Goal: Find specific page/section: Find specific page/section

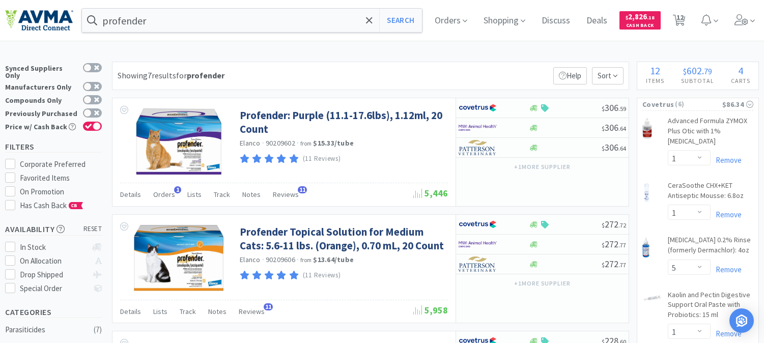
select select "1"
select select "5"
select select "1"
select select "2"
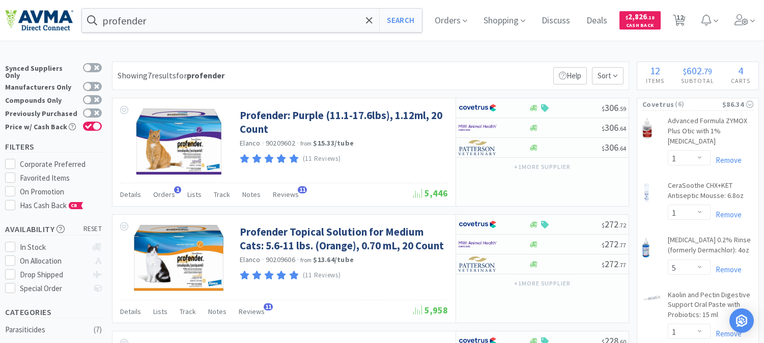
select select "2"
select select "1"
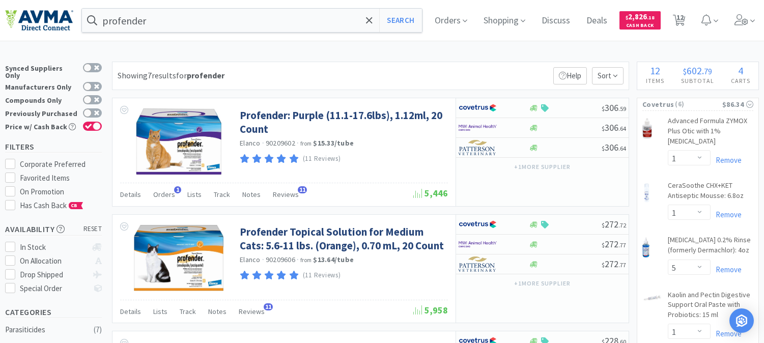
select select "1"
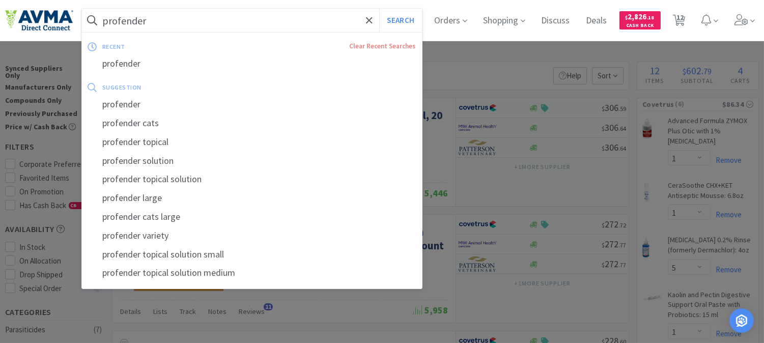
click at [181, 13] on input "profender" at bounding box center [252, 20] width 340 height 23
paste input "078881093"
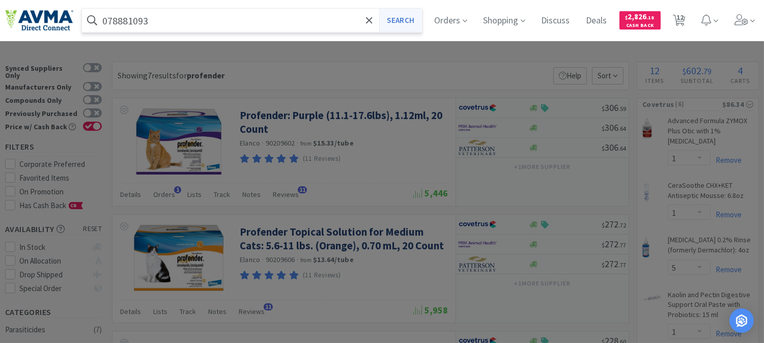
type input "078881093"
click at [404, 22] on button "Search" at bounding box center [400, 20] width 42 height 23
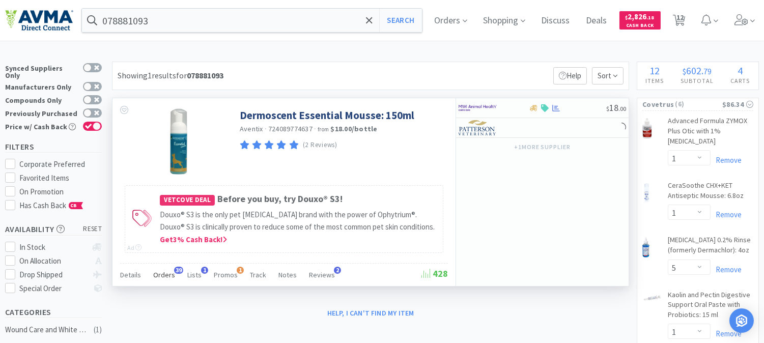
click at [169, 271] on span "Orders" at bounding box center [164, 274] width 22 height 9
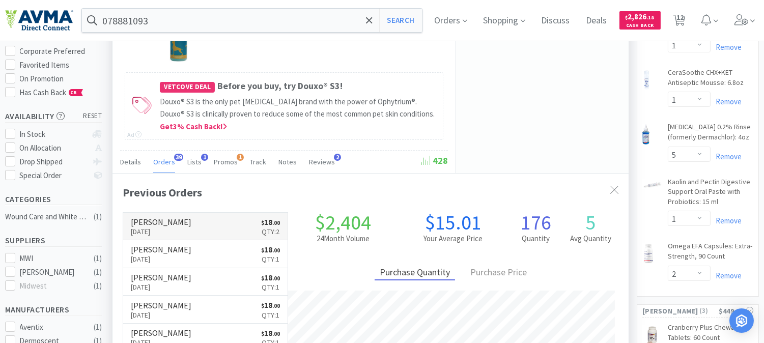
scroll to position [272, 516]
click at [157, 230] on p "[DATE]" at bounding box center [161, 231] width 61 height 11
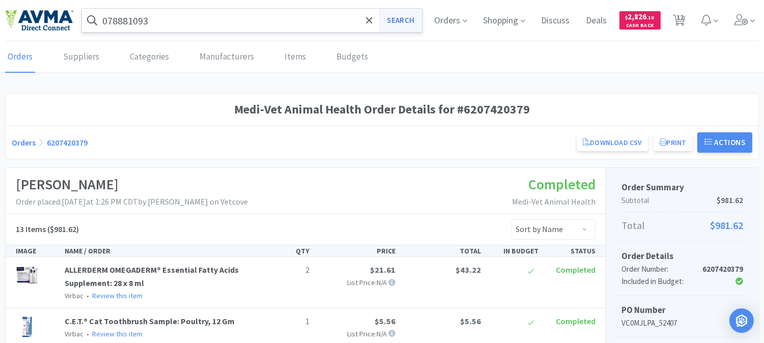
click at [395, 23] on button "Search" at bounding box center [400, 20] width 42 height 23
select select "1"
select select "5"
select select "1"
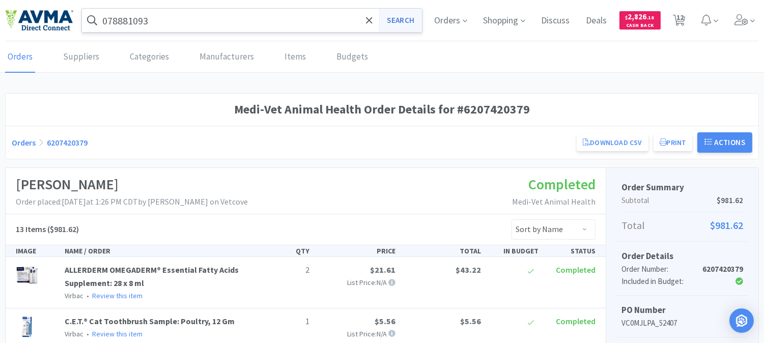
select select "2"
select select "1"
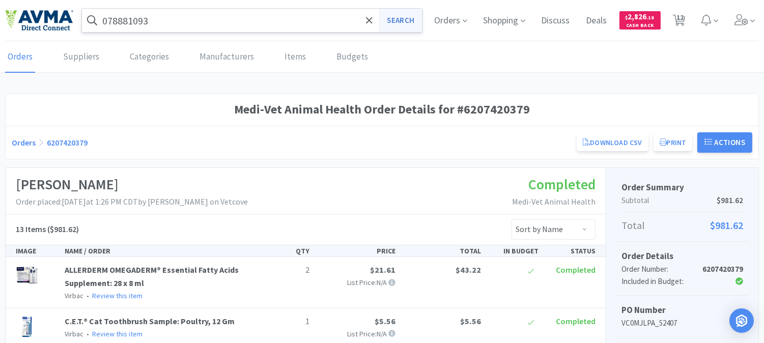
select select "1"
